Goal: Task Accomplishment & Management: Complete application form

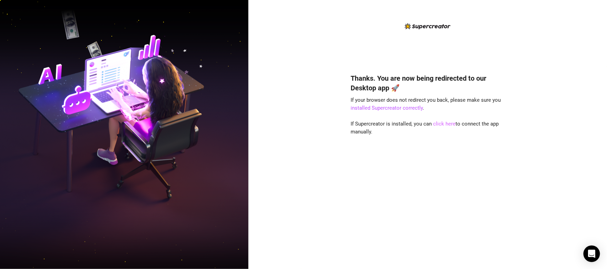
click at [439, 124] on link "click here" at bounding box center [444, 124] width 22 height 6
click at [380, 108] on link "installed Supercreator correctly" at bounding box center [387, 108] width 72 height 6
click at [440, 124] on link "click here" at bounding box center [444, 124] width 22 height 6
click at [439, 129] on div "Thanks. You are now being redirected to our Desktop app 🚀 If your browser does …" at bounding box center [428, 161] width 154 height 194
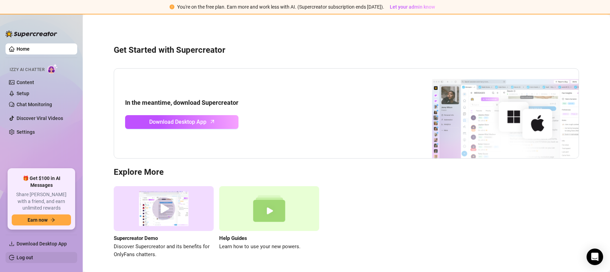
click at [22, 257] on link "Log out" at bounding box center [25, 258] width 17 height 6
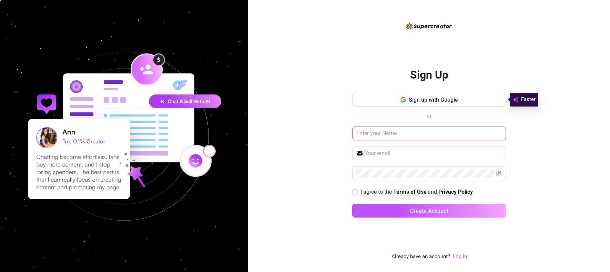
click at [401, 131] on input "text" at bounding box center [429, 134] width 154 height 14
type input "Norie"
click at [408, 152] on input "text" at bounding box center [433, 153] width 137 height 8
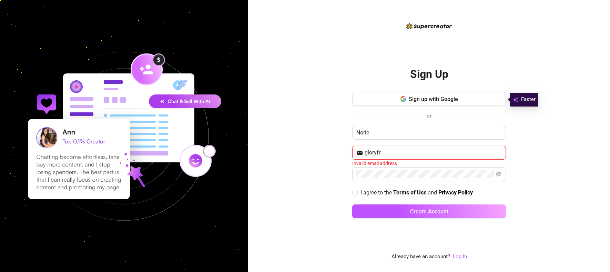
type input "gloryfriday001@gmail.com"
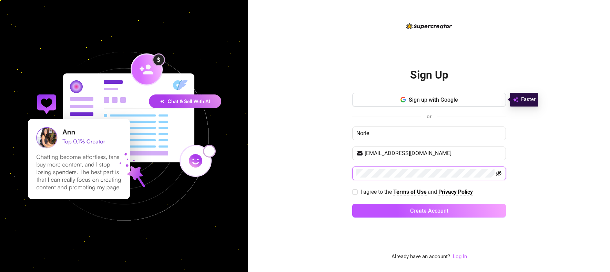
click at [499, 175] on icon "eye-invisible" at bounding box center [500, 173] width 6 height 5
click at [499, 175] on icon "eye" at bounding box center [500, 173] width 6 height 4
click at [356, 194] on input "I agree to the Terms of Use and Privacy Policy" at bounding box center [354, 191] width 5 height 5
checkbox input "true"
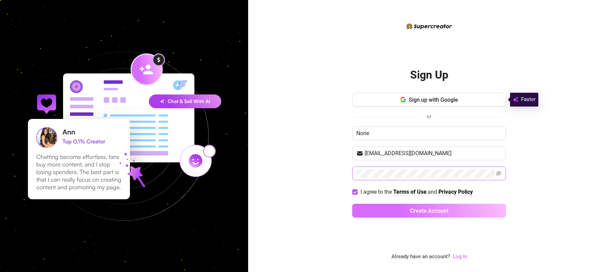
click at [433, 206] on button "Create Account" at bounding box center [429, 211] width 154 height 14
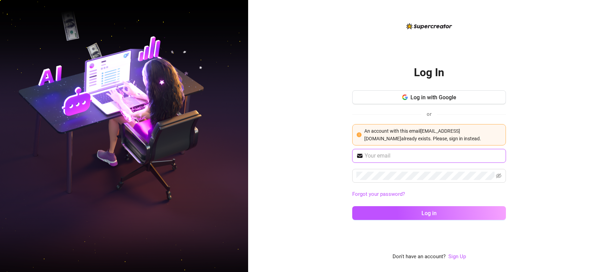
click at [387, 152] on input "text" at bounding box center [433, 156] width 137 height 8
click at [400, 158] on input "text" at bounding box center [433, 156] width 137 height 8
type input "gloryfriday001@gmail.com"
click at [499, 176] on icon "eye-invisible" at bounding box center [499, 176] width 1 height 1
click at [499, 176] on icon "eye" at bounding box center [500, 176] width 6 height 4
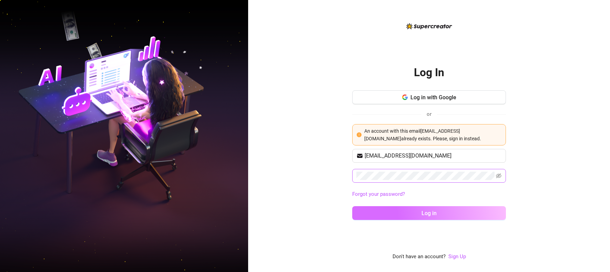
click at [430, 212] on span "Log in" at bounding box center [429, 213] width 15 height 7
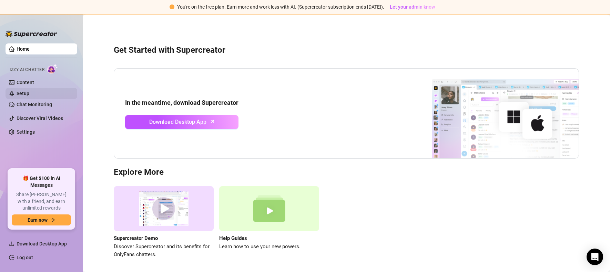
click at [27, 96] on link "Setup" at bounding box center [23, 94] width 13 height 6
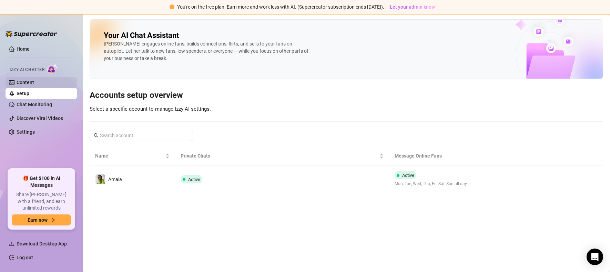
click at [32, 84] on link "Content" at bounding box center [26, 83] width 18 height 6
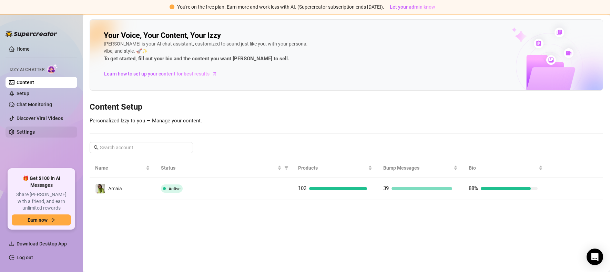
click at [28, 131] on link "Settings" at bounding box center [26, 132] width 18 height 6
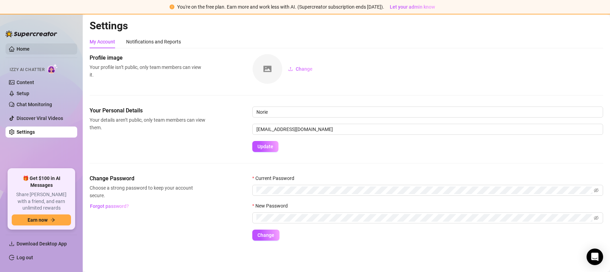
click at [30, 50] on link "Home" at bounding box center [23, 49] width 13 height 6
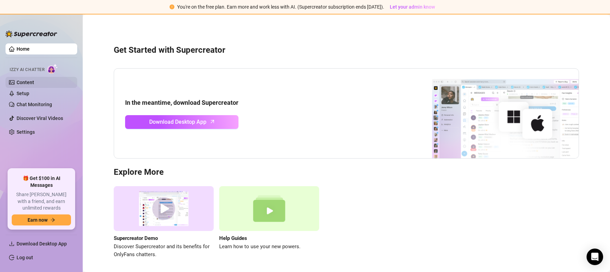
click at [34, 81] on link "Content" at bounding box center [26, 83] width 18 height 6
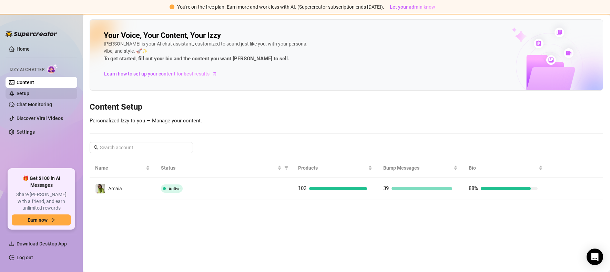
click at [29, 94] on link "Setup" at bounding box center [23, 94] width 13 height 6
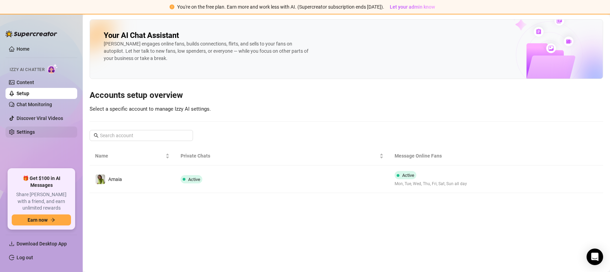
click at [32, 130] on link "Settings" at bounding box center [26, 132] width 18 height 6
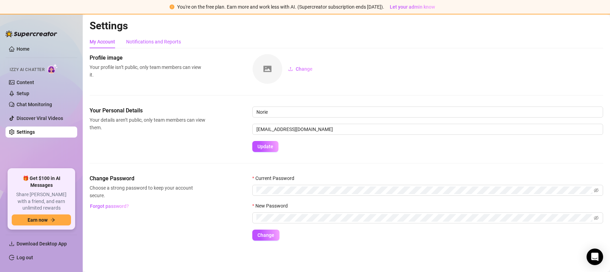
click at [152, 40] on div "Notifications and Reports" at bounding box center [153, 42] width 55 height 8
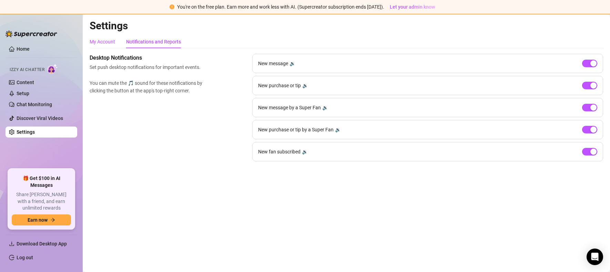
click at [98, 43] on div "My Account" at bounding box center [103, 42] width 26 height 8
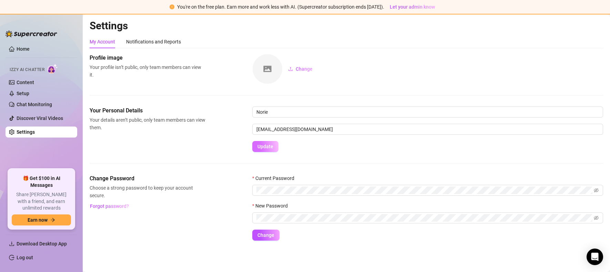
click at [265, 147] on span "Update" at bounding box center [266, 147] width 16 height 6
click at [262, 146] on span "Update" at bounding box center [266, 147] width 16 height 6
click at [21, 96] on link "Setup" at bounding box center [23, 94] width 13 height 6
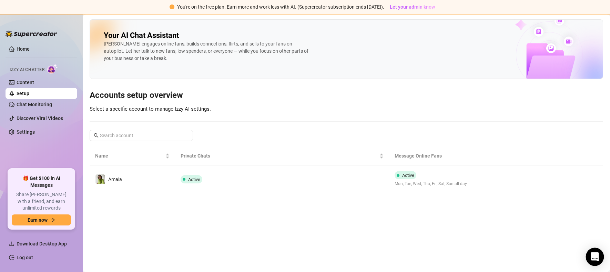
click at [597, 258] on icon "Open Intercom Messenger" at bounding box center [595, 256] width 8 height 9
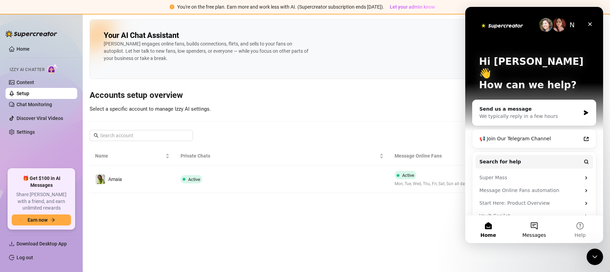
click at [536, 227] on button "Messages" at bounding box center [534, 230] width 46 height 28
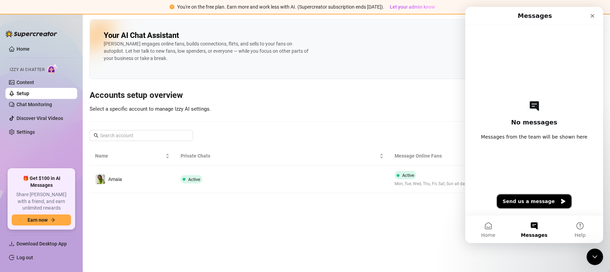
click at [527, 199] on button "Send us a message" at bounding box center [534, 202] width 74 height 14
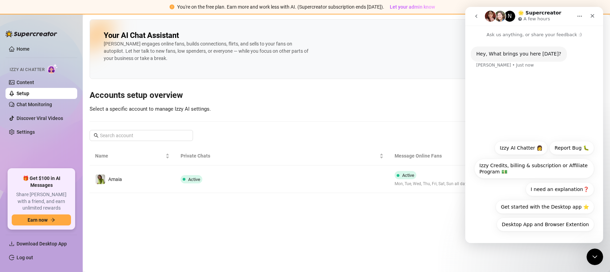
click at [499, 128] on div "Hey, What brings you here today? Ella • Just now" at bounding box center [535, 87] width 138 height 98
click at [580, 16] on icon "Home" at bounding box center [580, 16] width 4 height 1
click at [598, 256] on icon "Close Intercom Messenger" at bounding box center [594, 256] width 8 height 8
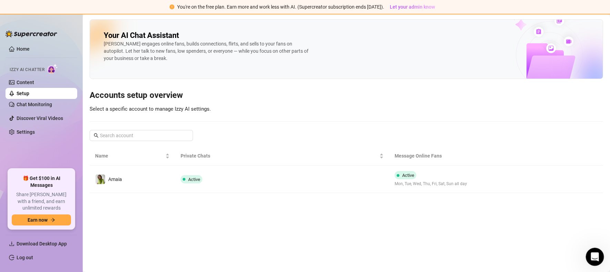
click at [598, 256] on icon "Open Intercom Messenger" at bounding box center [594, 255] width 11 height 11
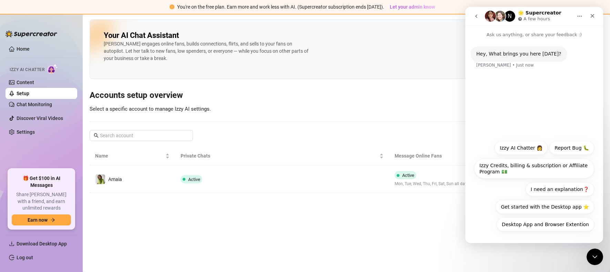
click at [494, 55] on div "Hey, What brings you here today?" at bounding box center [519, 54] width 85 height 7
click at [526, 54] on div "Hey, What brings you here today?" at bounding box center [519, 54] width 85 height 7
click at [24, 256] on link "Log out" at bounding box center [25, 258] width 17 height 6
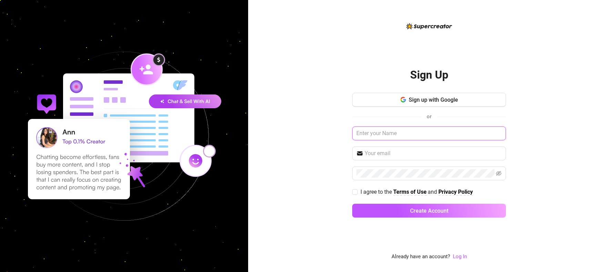
click at [400, 133] on input "text" at bounding box center [429, 134] width 154 height 14
type input "Norie"
click at [406, 153] on input "text" at bounding box center [433, 153] width 137 height 8
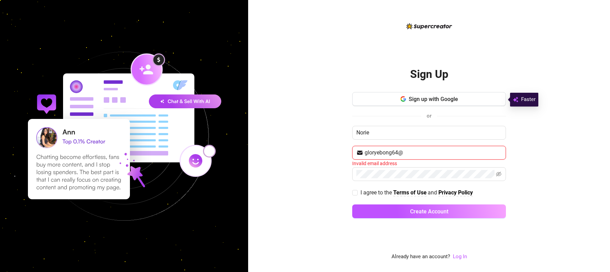
type input "[EMAIL_ADDRESS][DOMAIN_NAME]"
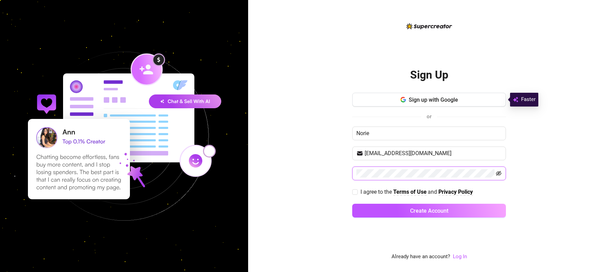
click at [499, 171] on icon "eye-invisible" at bounding box center [500, 173] width 6 height 5
click at [499, 171] on icon "eye" at bounding box center [500, 173] width 6 height 4
click at [357, 191] on input "I agree to the Terms of Use and Privacy Policy" at bounding box center [354, 191] width 5 height 5
checkbox input "true"
click at [499, 173] on icon "eye-invisible" at bounding box center [500, 173] width 6 height 5
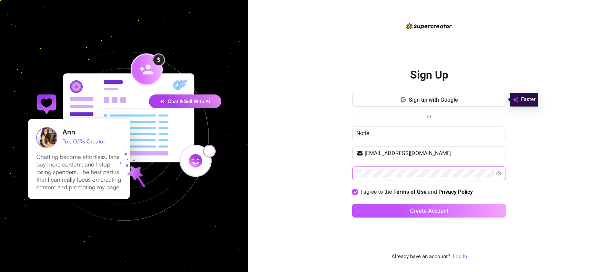
click at [499, 173] on icon "eye" at bounding box center [499, 174] width 6 height 6
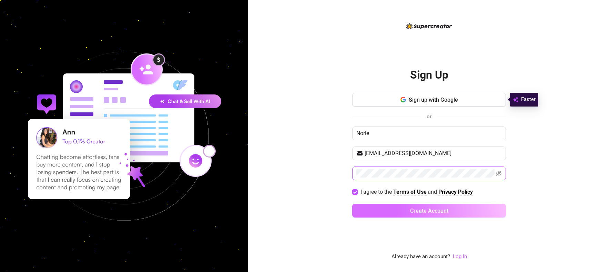
click at [418, 208] on span "Create Account" at bounding box center [429, 211] width 38 height 7
